Goal: Obtain resource: Obtain resource

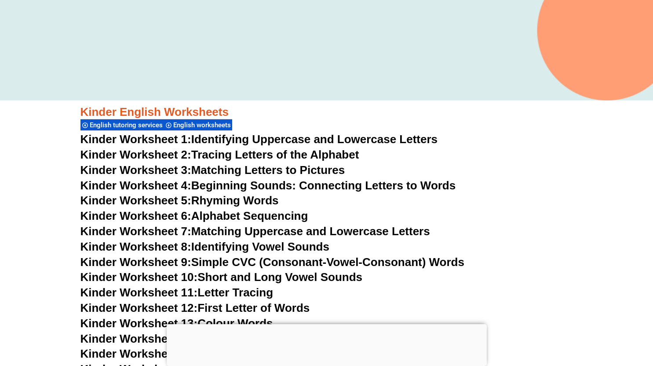
scroll to position [264, 0]
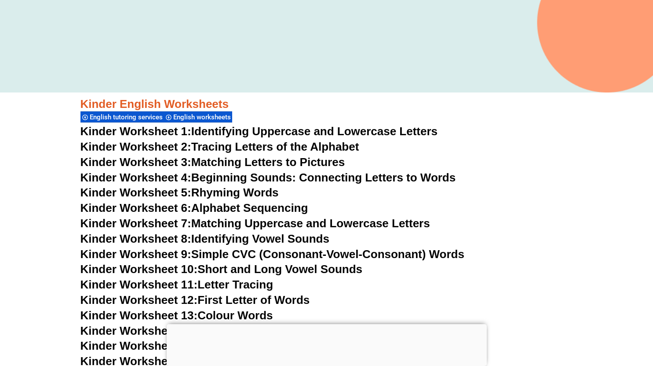
click at [230, 209] on link "Kinder Worksheet 6: Alphabet Sequencing" at bounding box center [195, 207] width 228 height 13
click at [217, 190] on link "Kinder Worksheet 5: Rhyming Words" at bounding box center [180, 192] width 198 height 13
click at [266, 178] on link "Kinder Worksheet 4: Beginning Sounds: Connecting Letters to Words" at bounding box center [269, 177] width 376 height 13
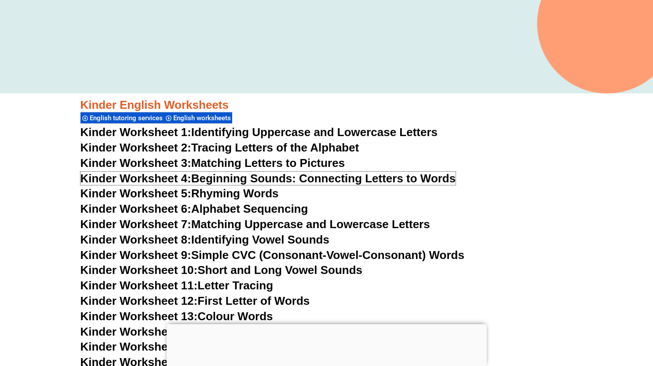
scroll to position [264, 0]
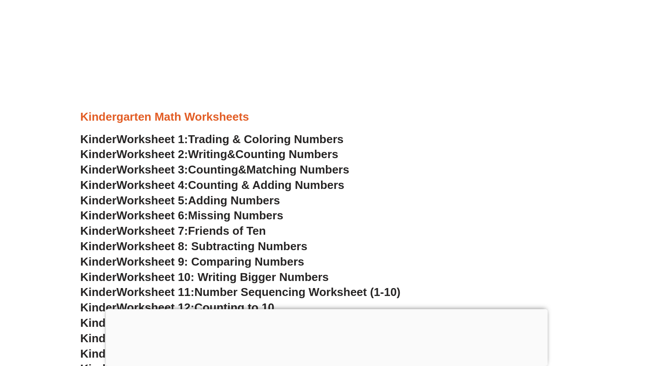
click at [213, 198] on span "Adding Numbers" at bounding box center [234, 200] width 92 height 13
click at [245, 230] on span "Friends of Ten" at bounding box center [227, 230] width 78 height 13
